Goal: Task Accomplishment & Management: Use online tool/utility

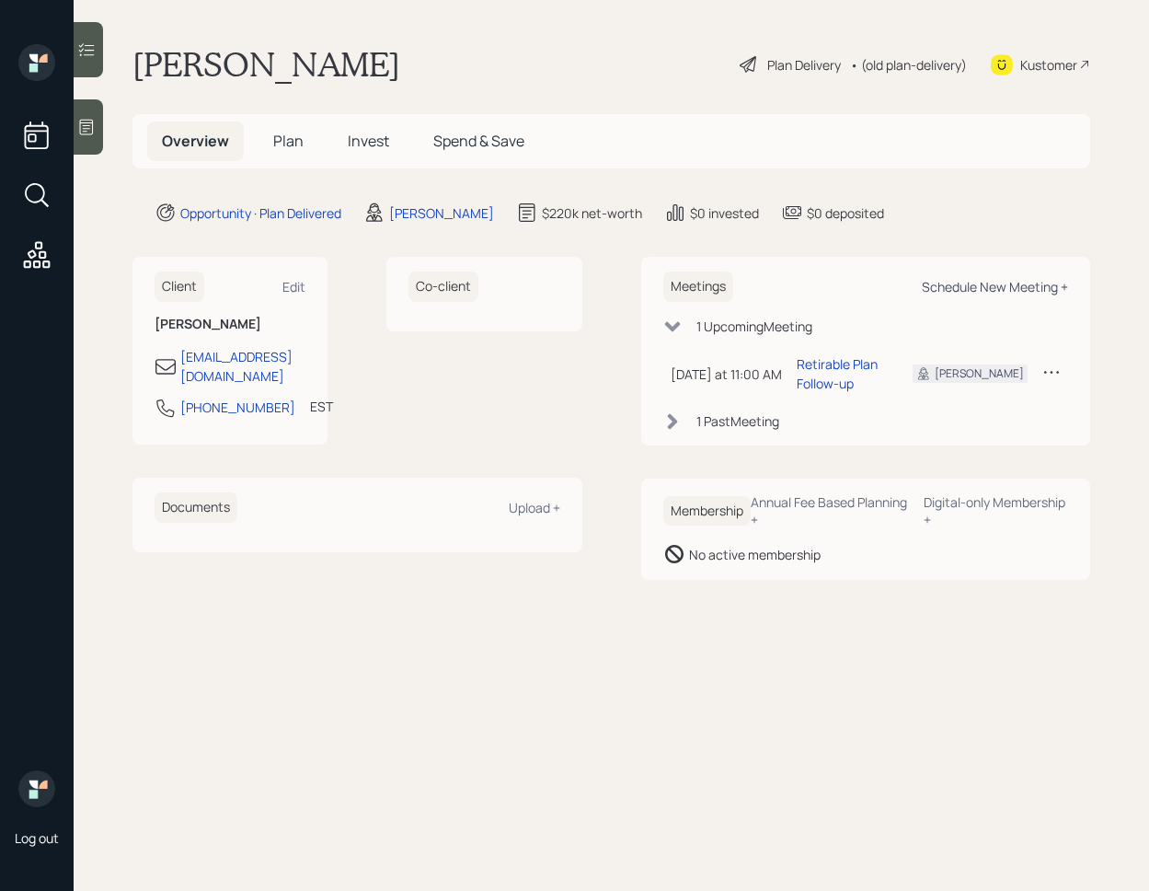
click at [990, 282] on div "Schedule New Meeting +" at bounding box center [995, 286] width 146 height 17
select select "59554aeb-d739-4552-90b9-0d27d70b4bf7"
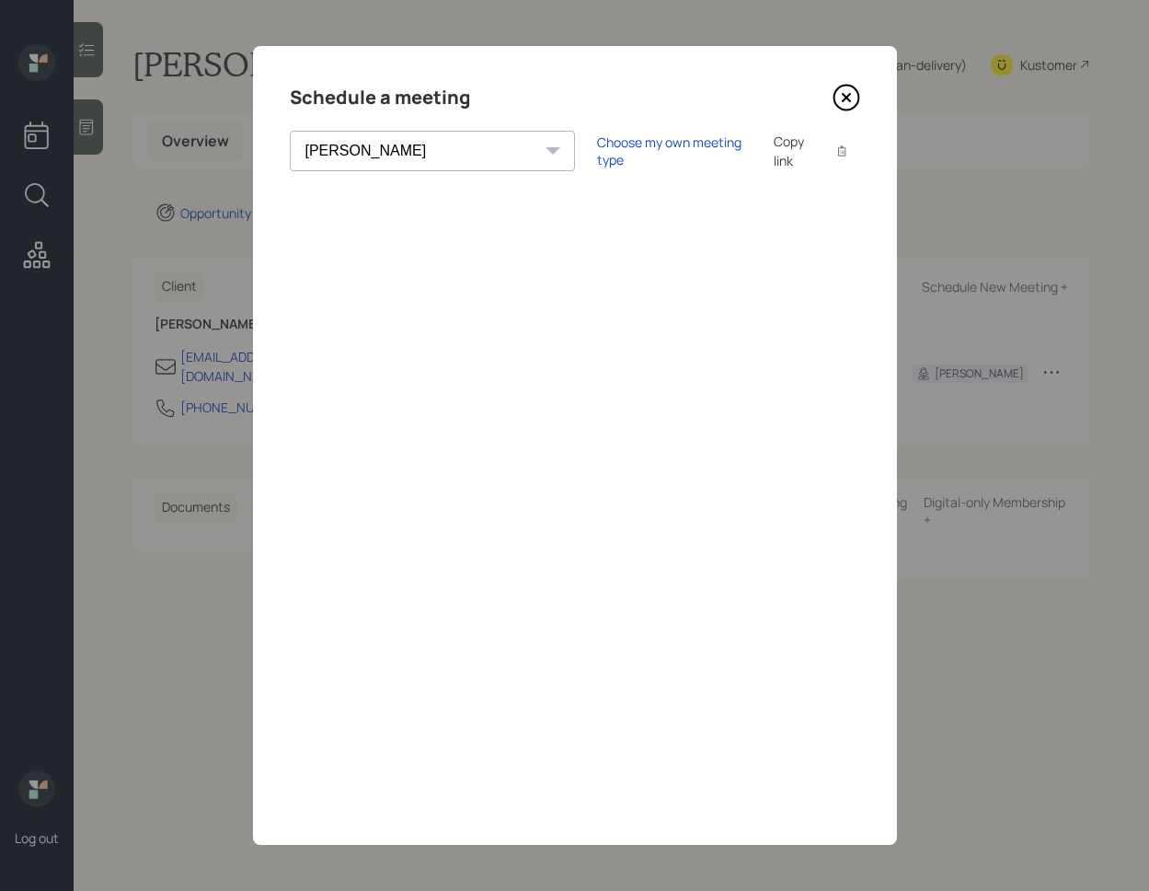
click at [843, 91] on icon at bounding box center [847, 98] width 28 height 28
